Goal: Task Accomplishment & Management: Manage account settings

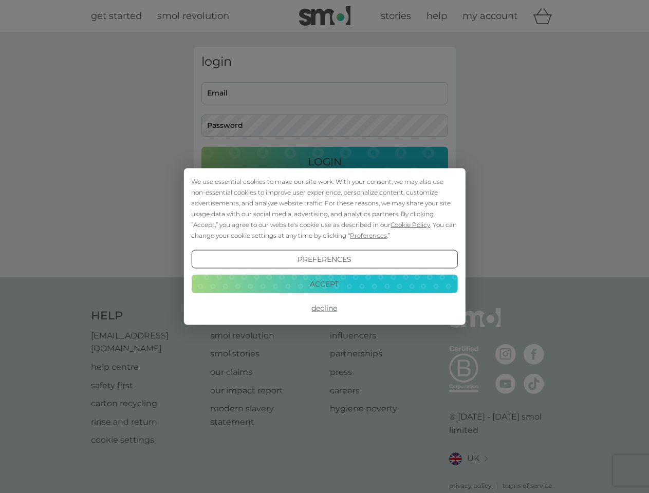
click at [410, 224] on span "Cookie Policy" at bounding box center [410, 225] width 40 height 8
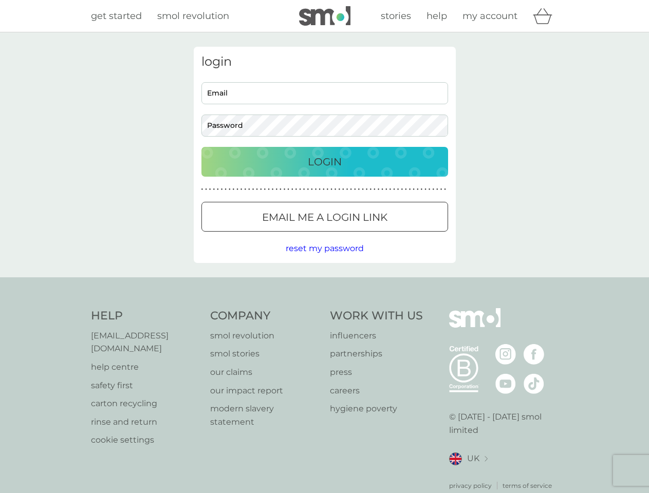
click at [367, 235] on div "login Email Password Login ● ● ● ● ● ● ● ● ● ● ● ● ● ● ● ● ● ● ● ● ● ● ● ● ● ● …" at bounding box center [325, 155] width 262 height 216
click at [324, 259] on div "login Email Password Login ● ● ● ● ● ● ● ● ● ● ● ● ● ● ● ● ● ● ● ● ● ● ● ● ● ● …" at bounding box center [325, 155] width 262 height 216
click at [324, 308] on div "Help [EMAIL_ADDRESS][DOMAIN_NAME] help centre safety first carton recycling rin…" at bounding box center [324, 399] width 467 height 182
click at [324, 284] on div "Help [EMAIL_ADDRESS][DOMAIN_NAME] help centre safety first carton recycling rin…" at bounding box center [324, 399] width 649 height 244
